Goal: Browse casually

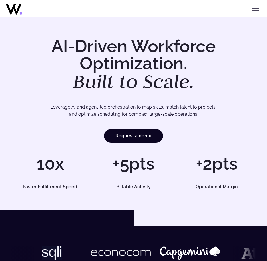
click at [75, 78] on em "Built to Scale." at bounding box center [134, 81] width 122 height 25
